Goal: Task Accomplishment & Management: Use online tool/utility

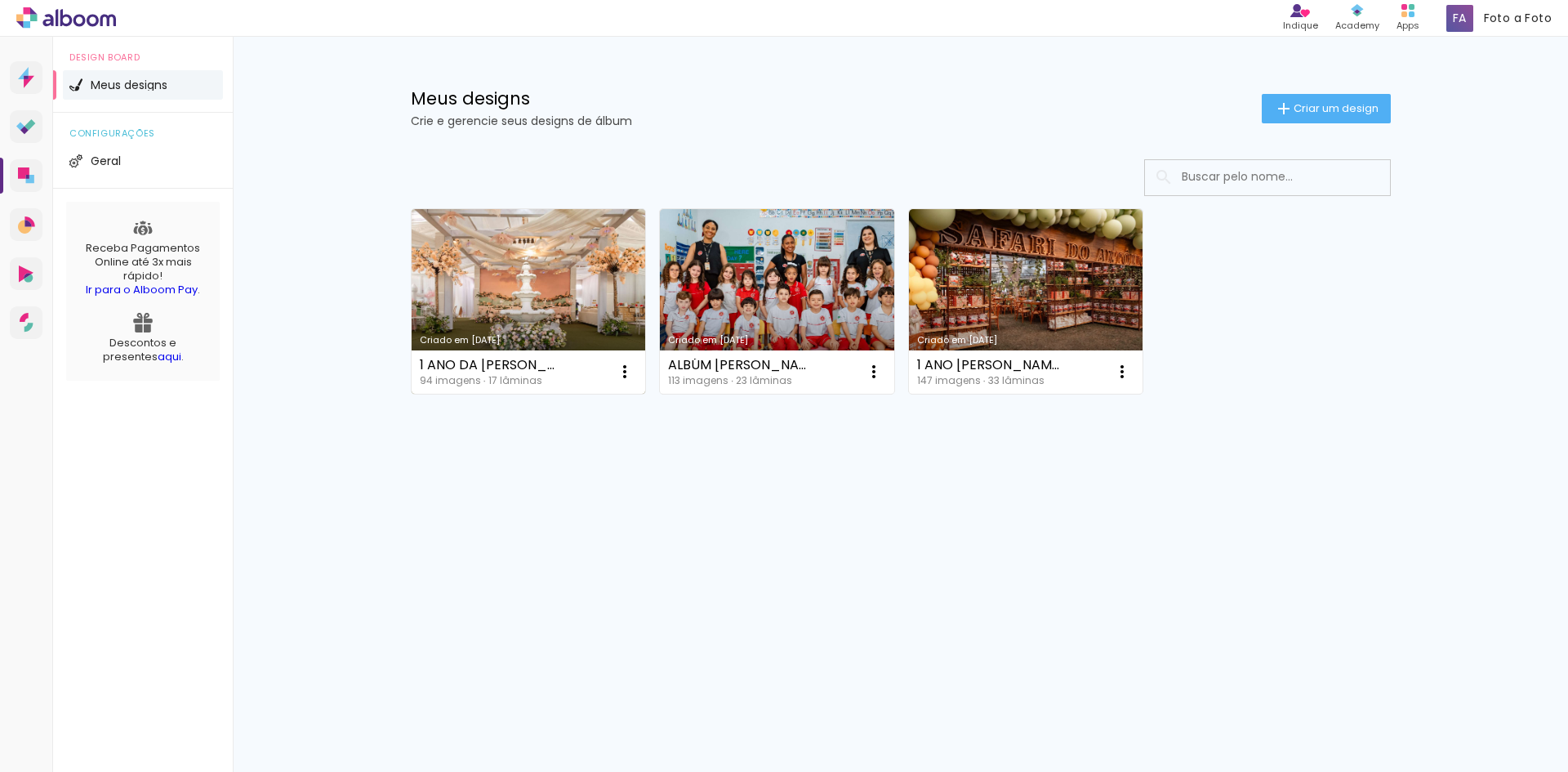
click at [486, 278] on link "Criado em [DATE]" at bounding box center [528, 301] width 234 height 185
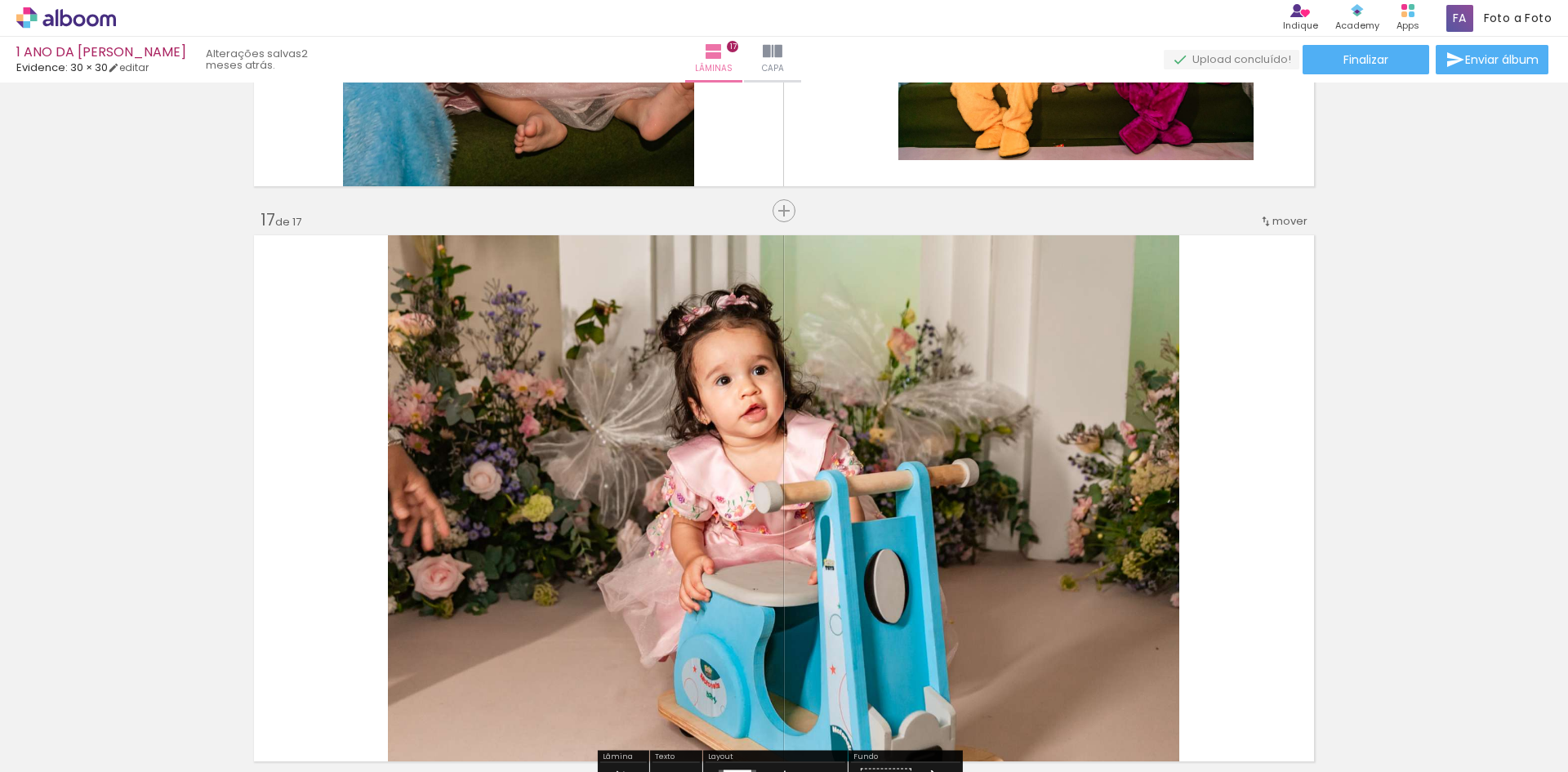
scroll to position [9091, 0]
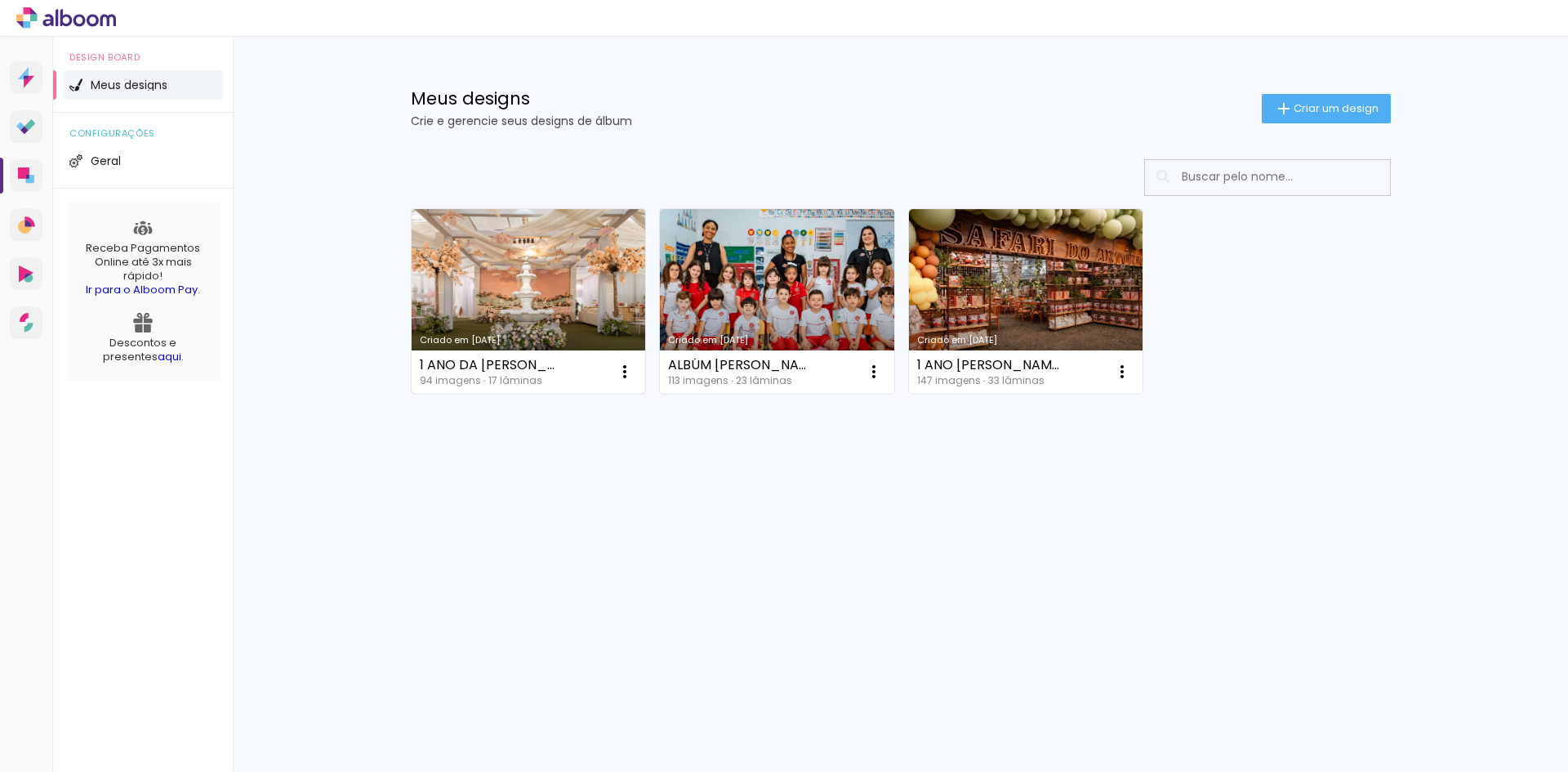
click at [506, 257] on link "Criado em [DATE]" at bounding box center [528, 301] width 234 height 185
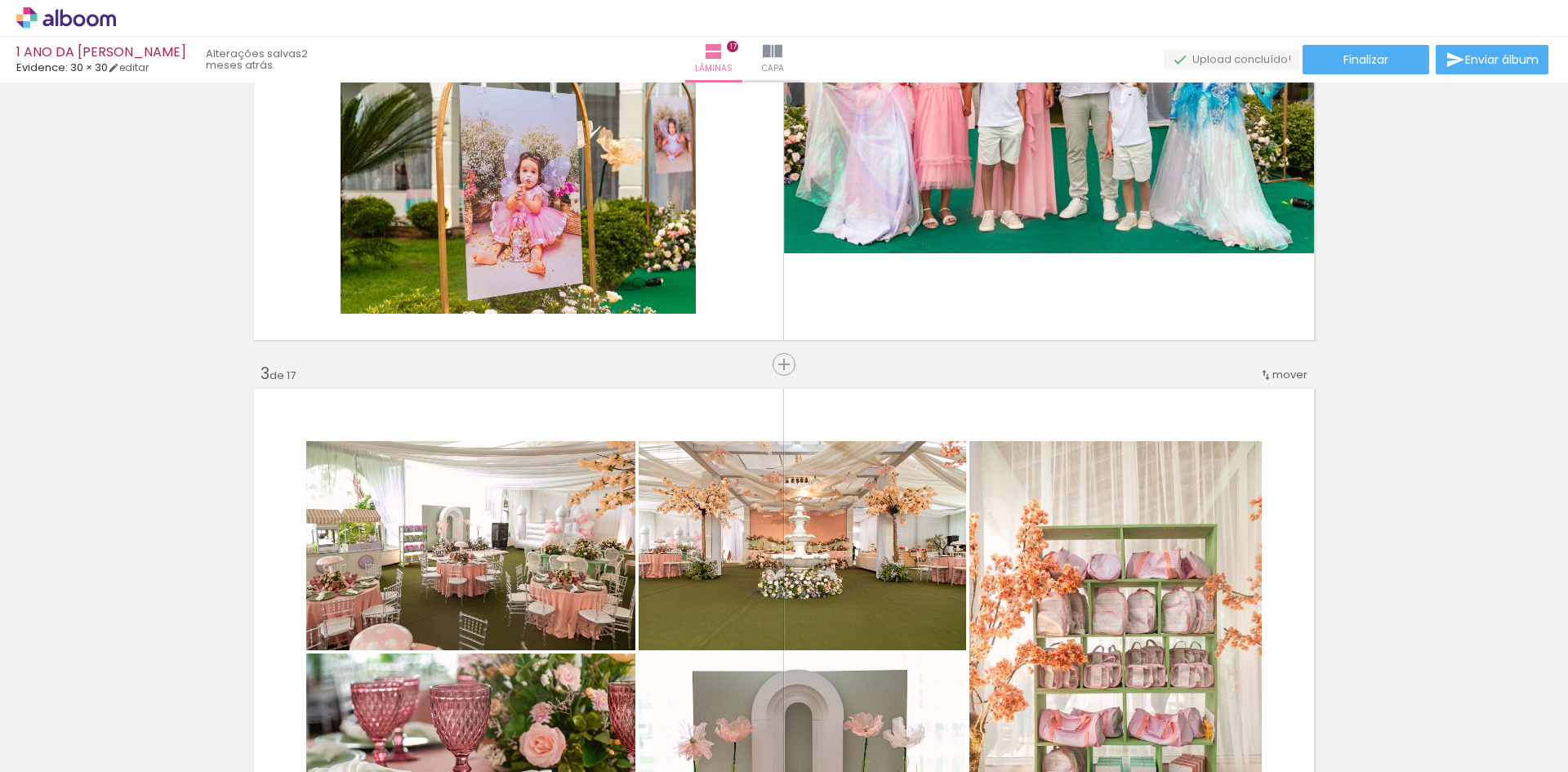
scroll to position [899, 0]
